Goal: Use online tool/utility: Use online tool/utility

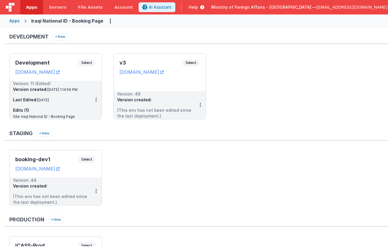
click at [186, 64] on span "Select" at bounding box center [191, 62] width 18 height 7
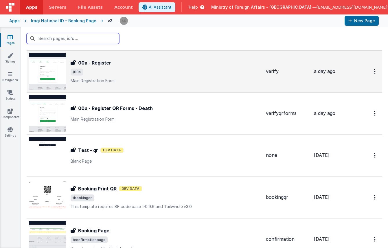
scroll to position [397, 0]
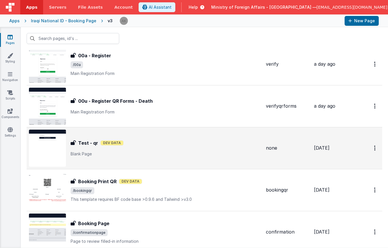
click at [43, 137] on img at bounding box center [47, 148] width 37 height 37
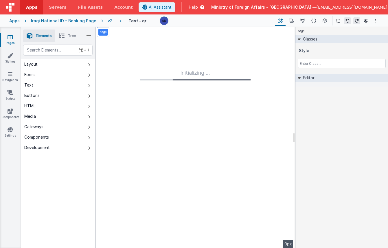
click at [108, 21] on div "v3" at bounding box center [111, 21] width 7 height 6
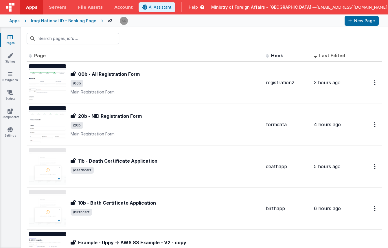
click at [322, 55] on span "Last Edited" at bounding box center [333, 56] width 26 height 6
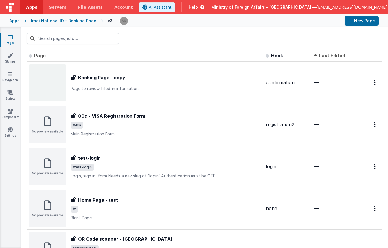
click at [321, 55] on span "Last Edited" at bounding box center [333, 56] width 26 height 6
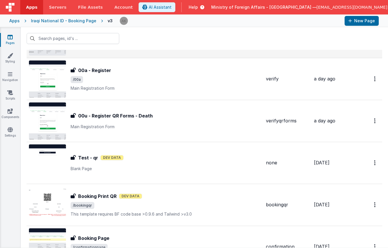
scroll to position [388, 0]
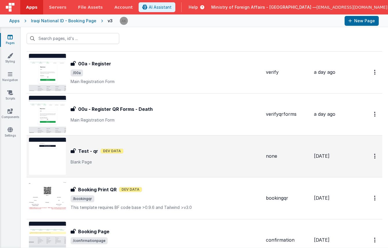
click at [49, 156] on img at bounding box center [47, 156] width 37 height 37
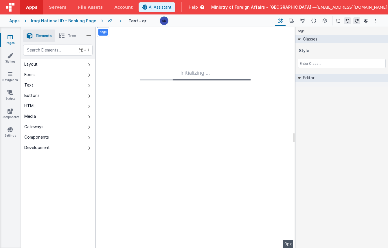
click at [108, 22] on div "v3" at bounding box center [111, 21] width 7 height 6
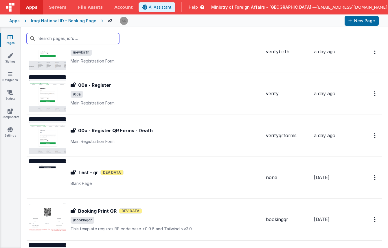
scroll to position [380, 0]
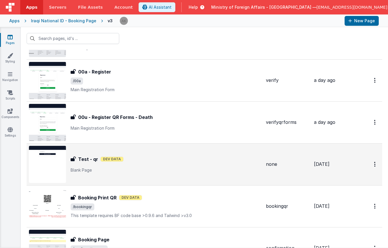
click at [42, 173] on img at bounding box center [47, 164] width 37 height 37
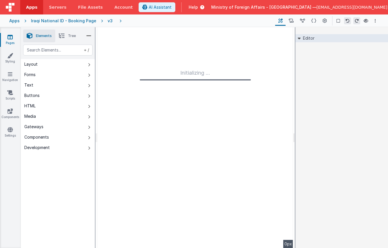
click at [108, 21] on div "v3" at bounding box center [111, 21] width 7 height 6
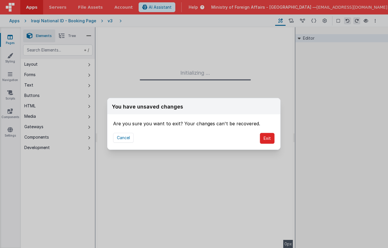
click at [269, 137] on button "Exit" at bounding box center [267, 138] width 15 height 11
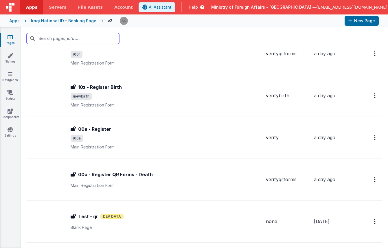
scroll to position [375, 0]
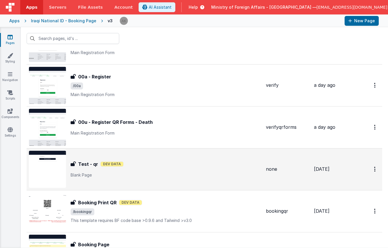
click at [43, 172] on img at bounding box center [47, 169] width 37 height 37
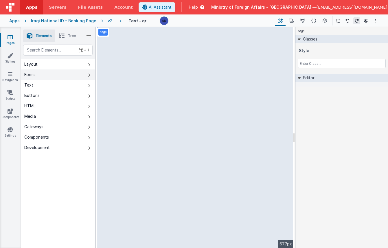
click at [41, 72] on button "Forms" at bounding box center [58, 75] width 74 height 10
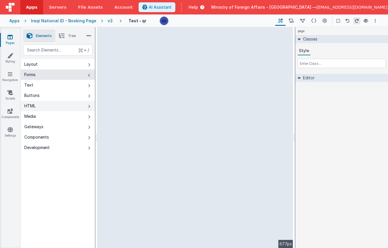
click at [46, 107] on button "HTML" at bounding box center [58, 106] width 74 height 10
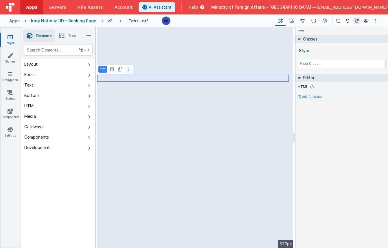
click at [125, 71] on button at bounding box center [128, 69] width 7 height 7
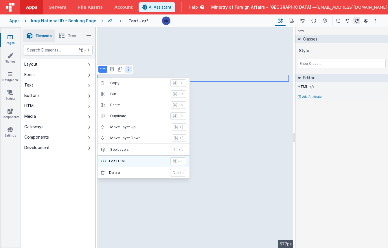
click at [134, 159] on p "Edit HTML" at bounding box center [138, 161] width 58 height 5
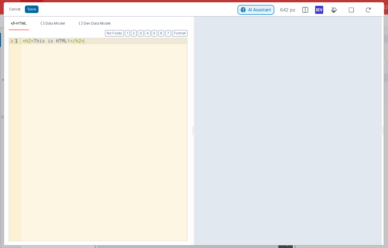
click at [255, 8] on span "AI Assistant" at bounding box center [260, 9] width 23 height 5
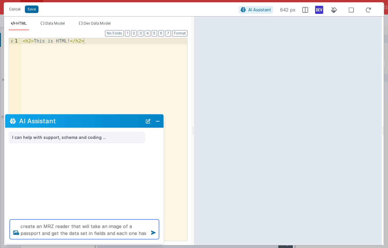
type textarea "create an MRZ reader that will take an image of a passport and get the data set…"
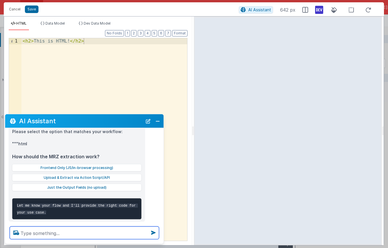
scroll to position [100, 0]
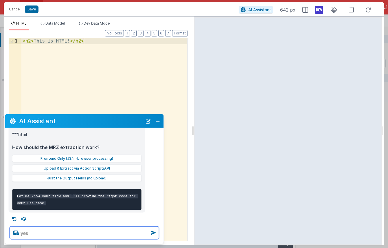
type textarea "yes"
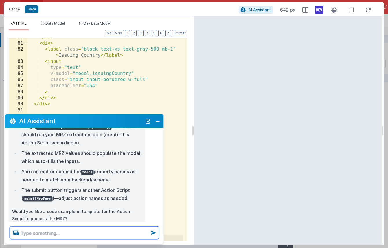
scroll to position [347, 0]
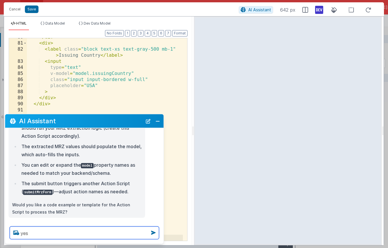
type textarea "yes"
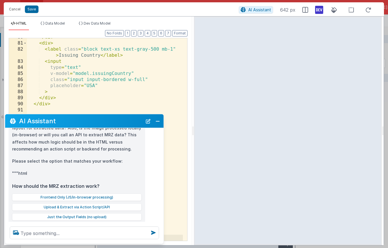
scroll to position [63, 0]
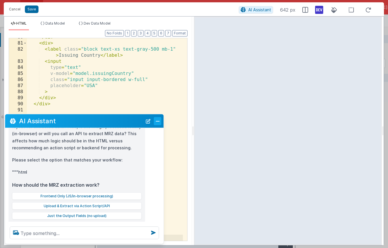
click at [158, 121] on button "Close" at bounding box center [158, 121] width 8 height 8
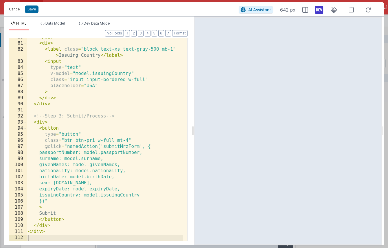
click at [21, 10] on button "Cancel" at bounding box center [14, 9] width 17 height 8
